Goal: Information Seeking & Learning: Learn about a topic

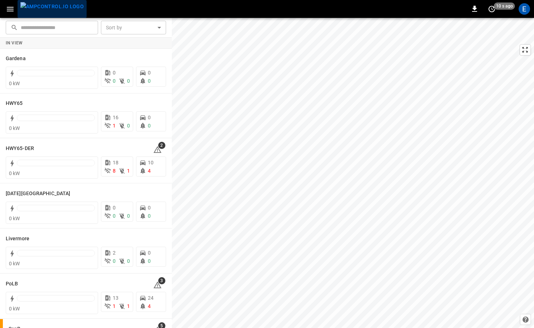
click at [67, 8] on img "menu" at bounding box center [51, 6] width 63 height 9
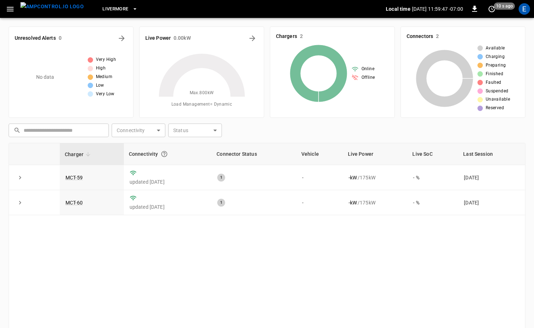
click at [102, 9] on span "Livermore" at bounding box center [115, 9] width 26 height 8
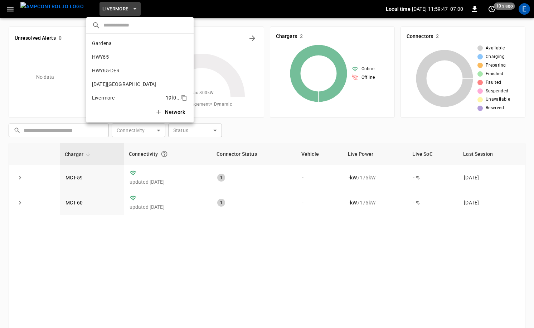
scroll to position [52, 0]
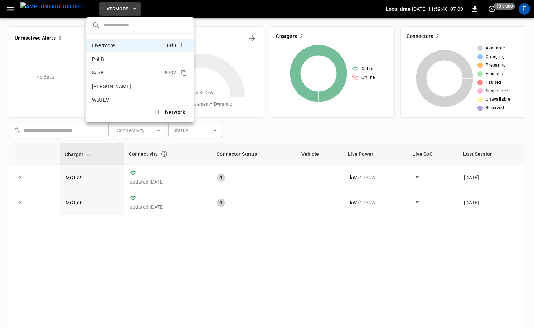
click at [121, 69] on li "SanB 5792 ..." at bounding box center [139, 73] width 107 height 14
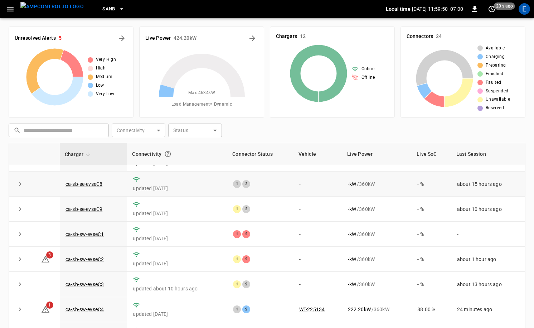
scroll to position [72, 0]
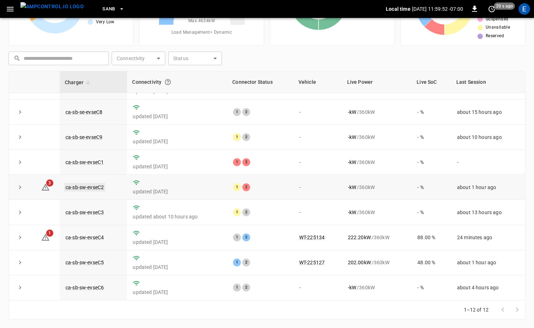
click at [102, 188] on link "ca-sb-sw-evseC2" at bounding box center [84, 187] width 41 height 9
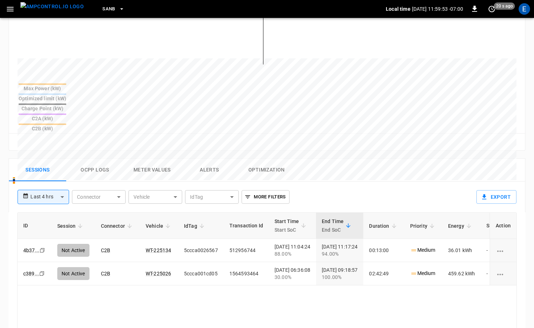
scroll to position [300, 0]
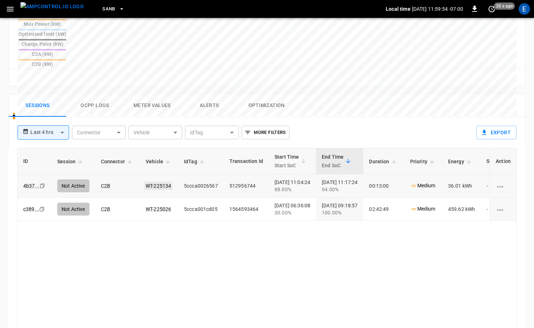
click at [148, 182] on link "WT-225134" at bounding box center [158, 186] width 28 height 9
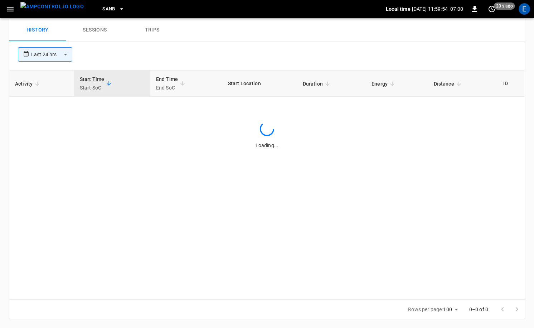
scroll to position [300, 0]
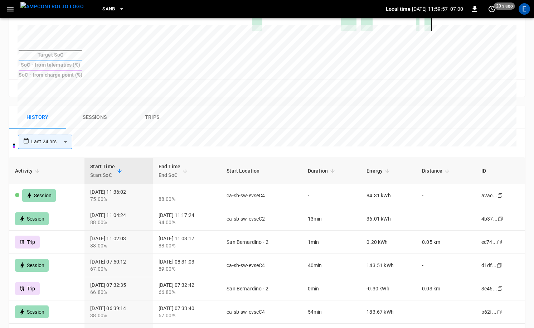
click at [53, 3] on img "menu" at bounding box center [51, 6] width 63 height 9
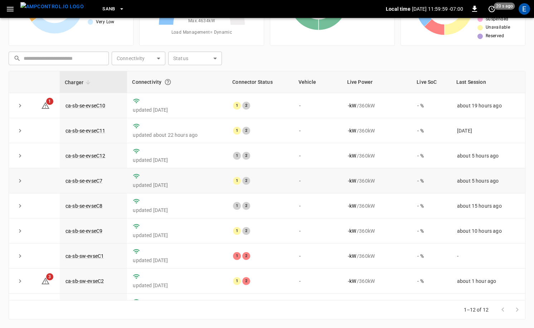
scroll to position [94, 0]
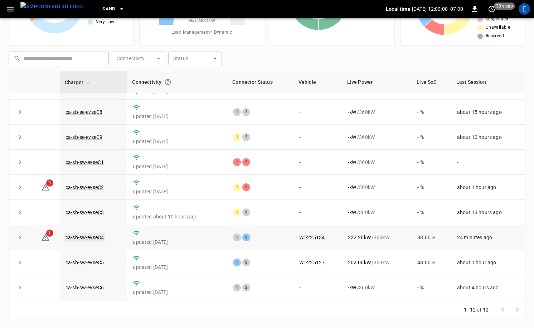
click at [89, 237] on link "ca-sb-sw-evseC4" at bounding box center [84, 237] width 41 height 9
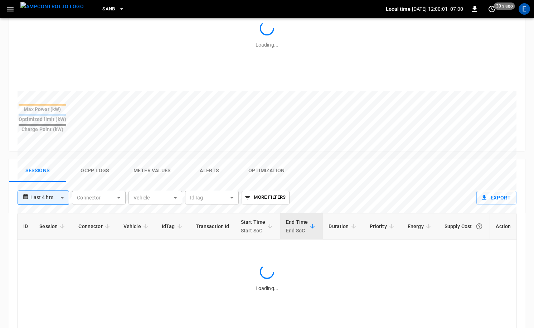
scroll to position [281, 0]
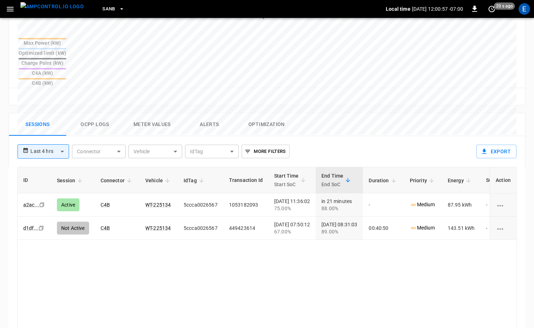
click at [44, 7] on img "menu" at bounding box center [51, 6] width 63 height 9
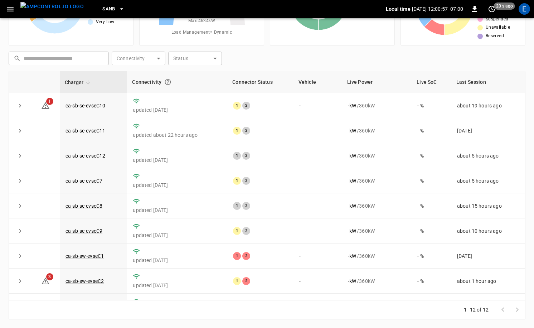
scroll to position [72, 0]
